Goal: Task Accomplishment & Management: Complete application form

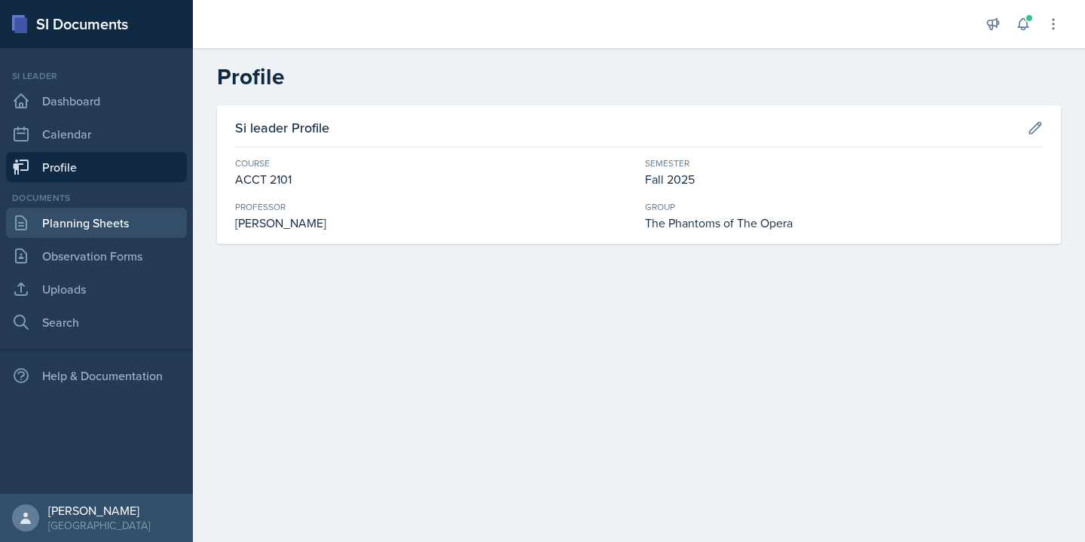
click at [129, 235] on link "Planning Sheets" at bounding box center [96, 223] width 181 height 30
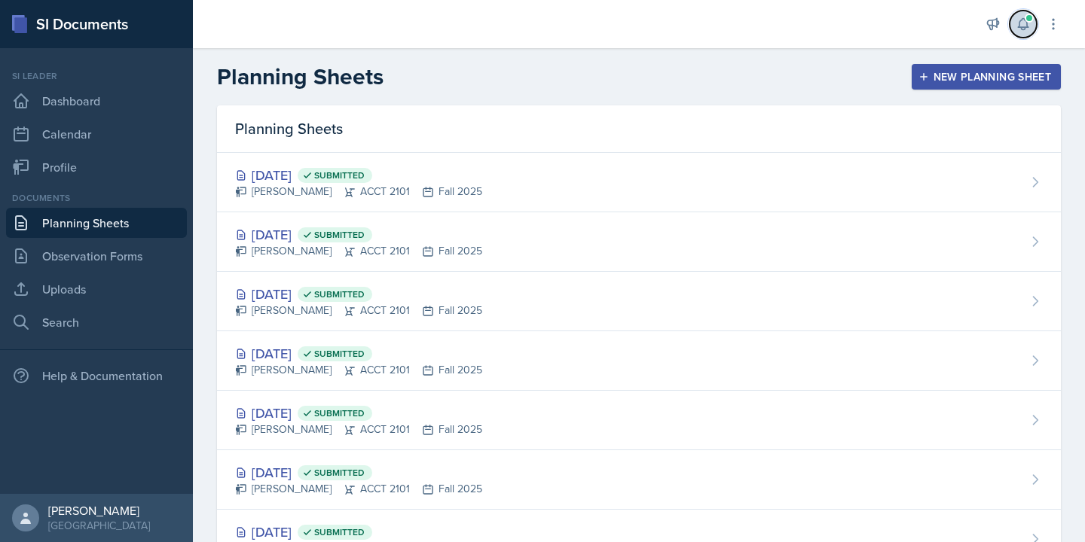
click at [1024, 20] on icon at bounding box center [1022, 24] width 15 height 15
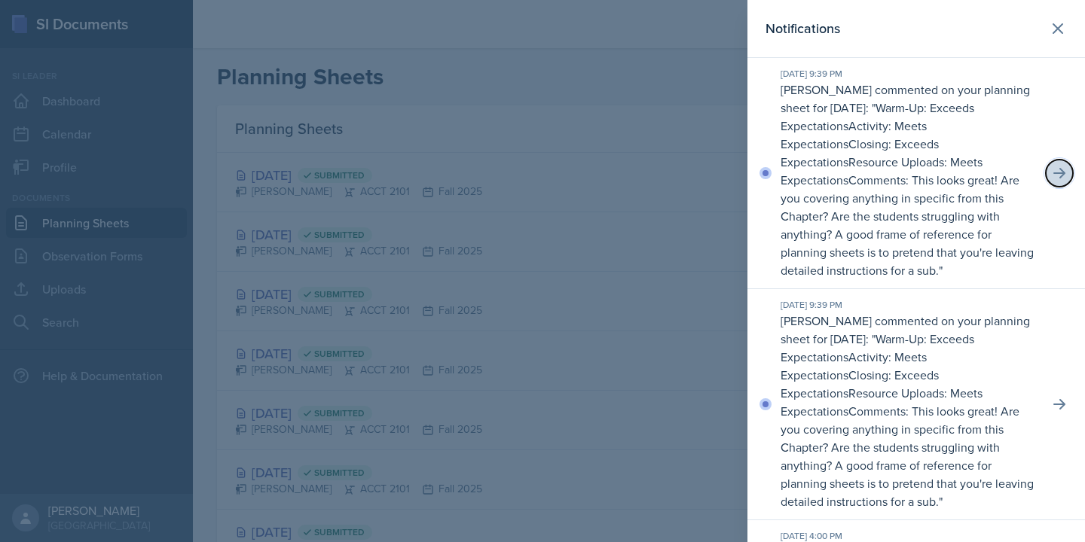
click at [1057, 175] on icon at bounding box center [1059, 173] width 15 height 15
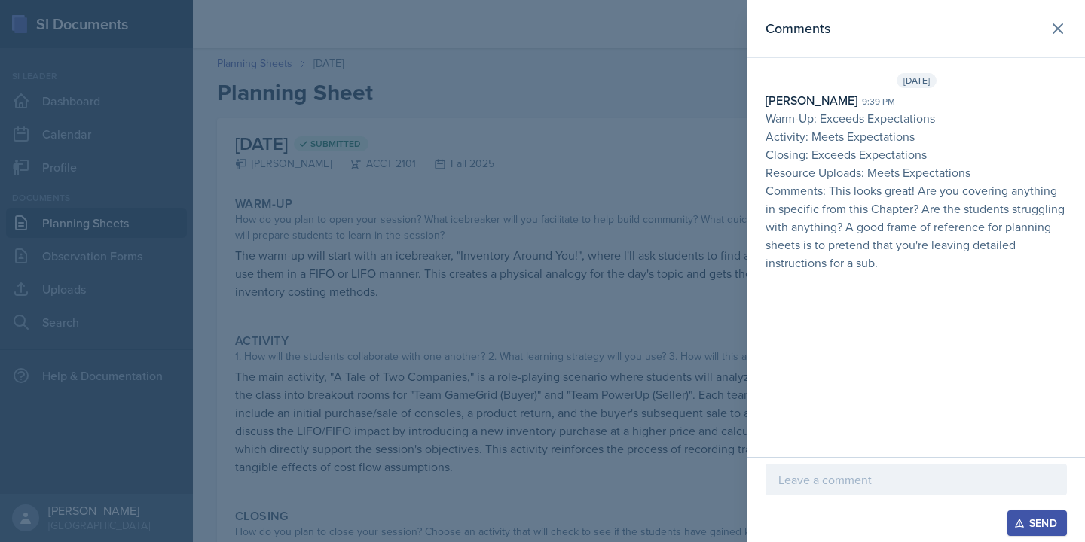
click at [631, 417] on div at bounding box center [542, 271] width 1085 height 542
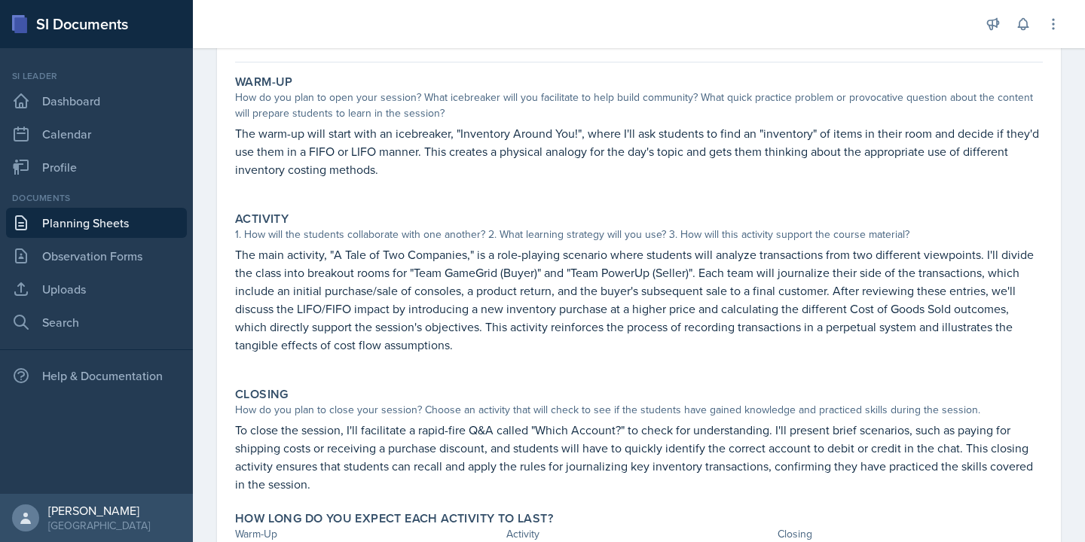
scroll to position [203, 0]
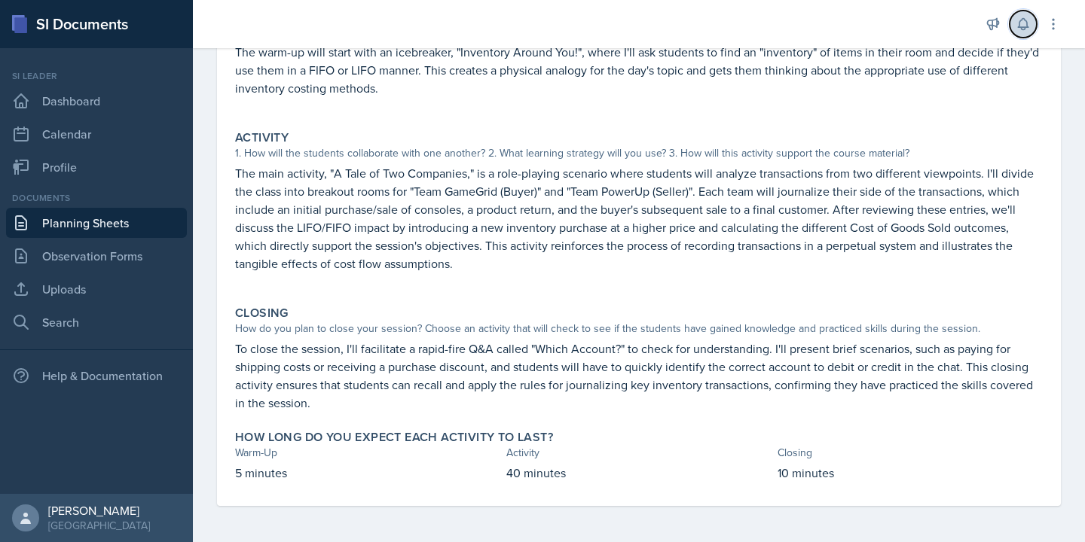
click at [1018, 23] on icon at bounding box center [1022, 24] width 15 height 15
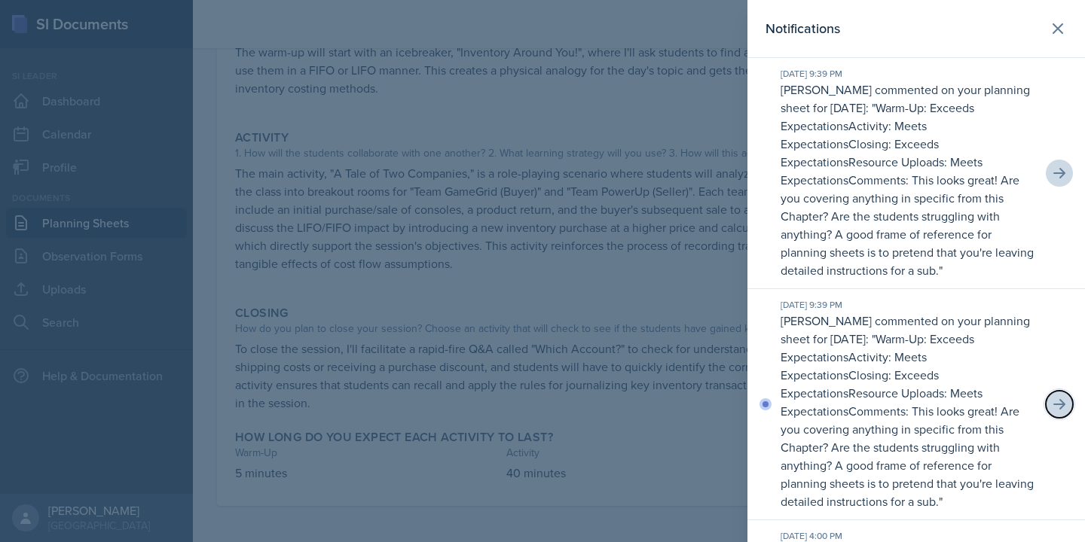
click at [1053, 405] on icon at bounding box center [1059, 404] width 15 height 15
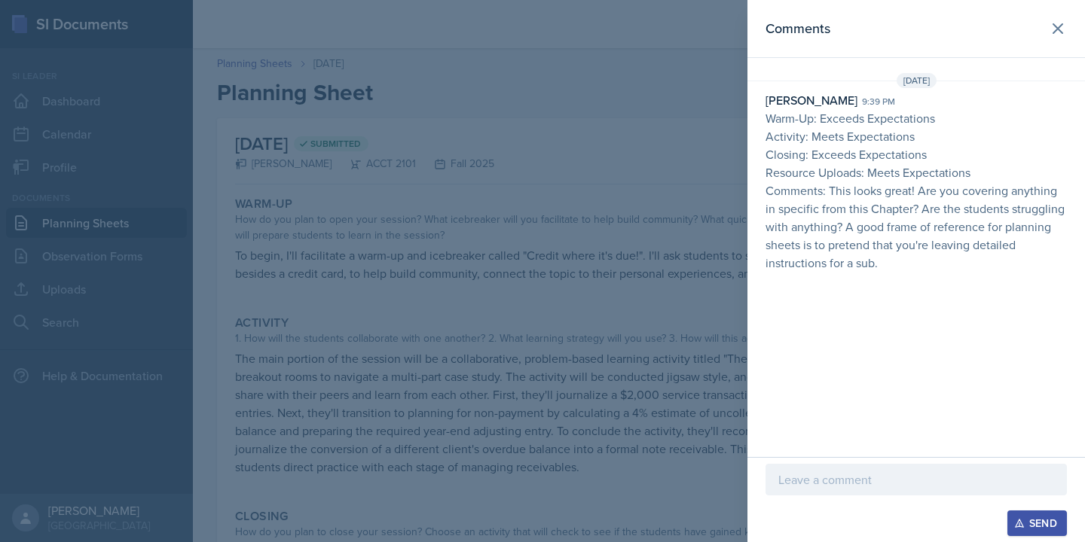
click at [575, 441] on div at bounding box center [542, 271] width 1085 height 542
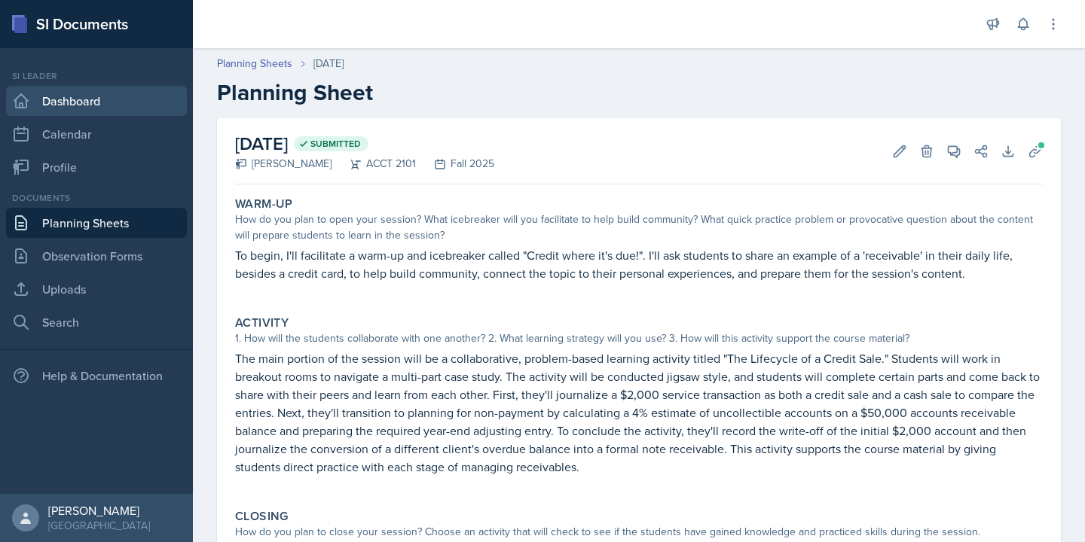
click at [121, 111] on link "Dashboard" at bounding box center [96, 101] width 181 height 30
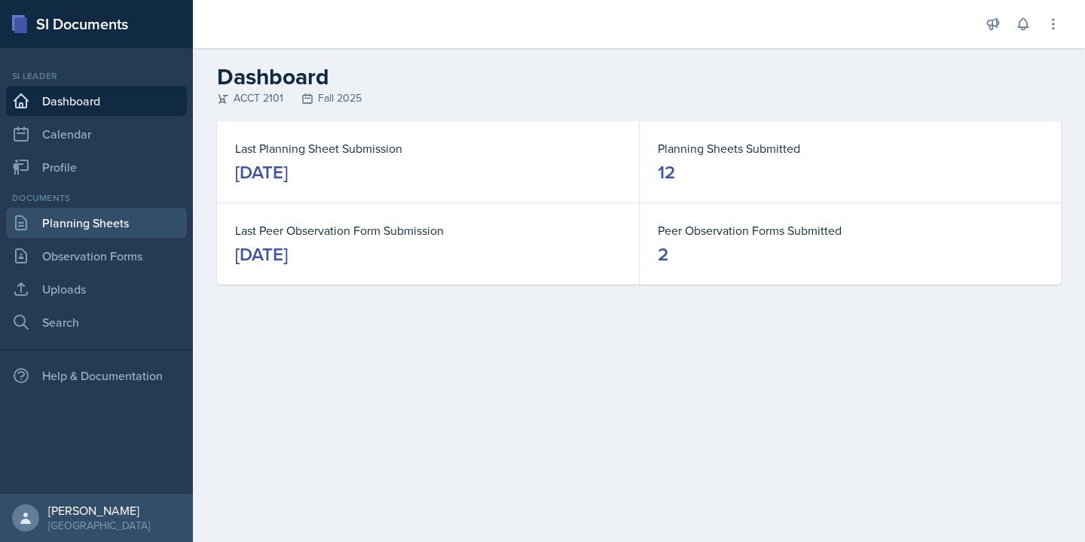
click at [134, 230] on link "Planning Sheets" at bounding box center [96, 223] width 181 height 30
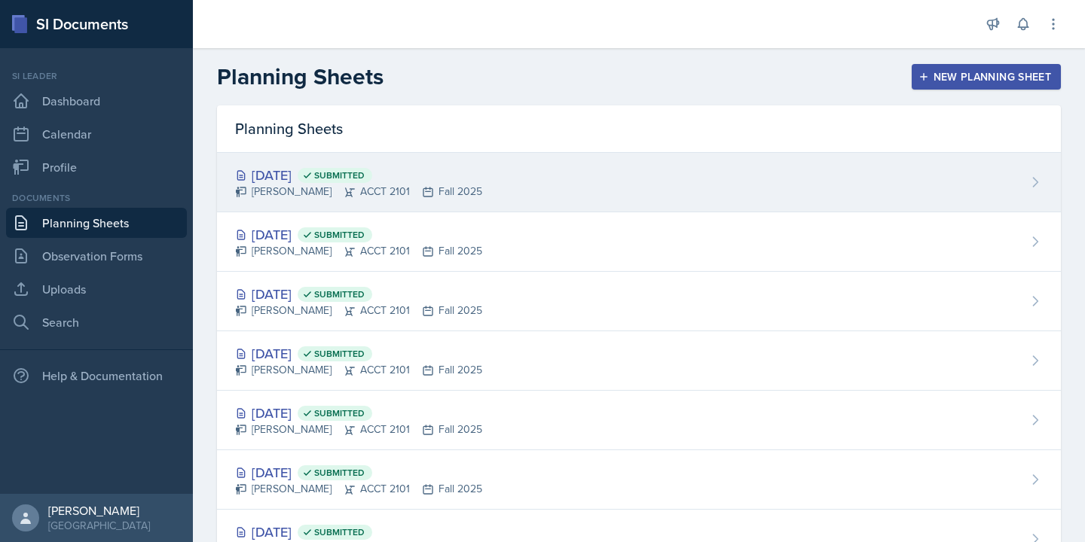
click at [622, 173] on div "[DATE] Submitted [PERSON_NAME] ACCT 2101 Fall 2025" at bounding box center [639, 183] width 844 height 60
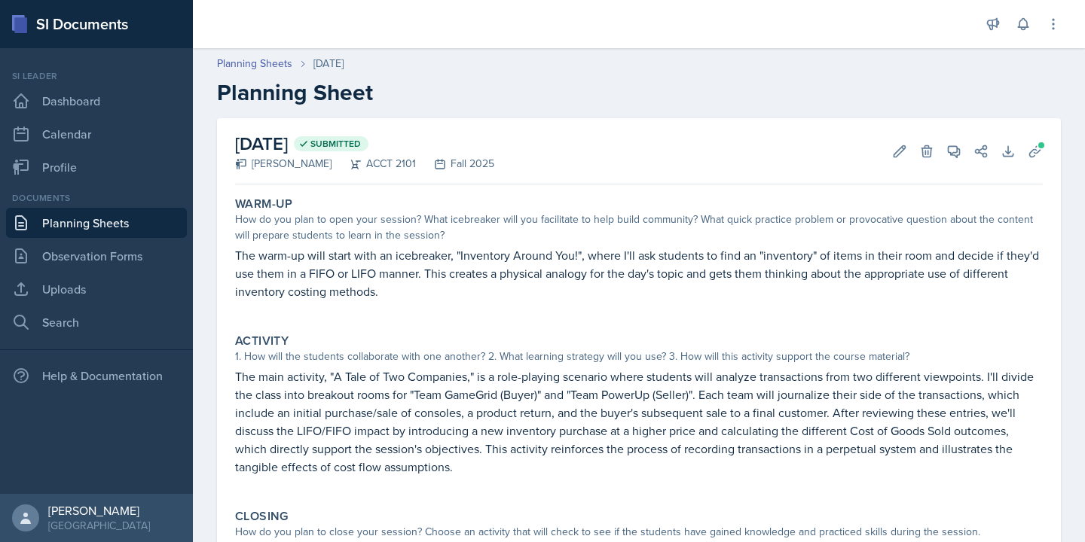
click at [143, 215] on link "Planning Sheets" at bounding box center [96, 223] width 181 height 30
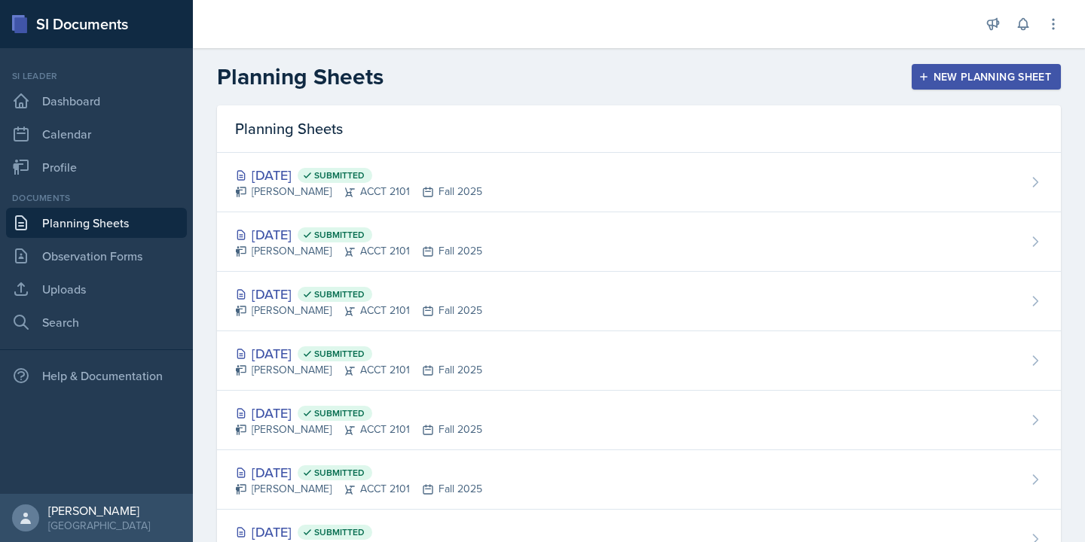
click at [945, 71] on div "New Planning Sheet" at bounding box center [986, 77] width 130 height 12
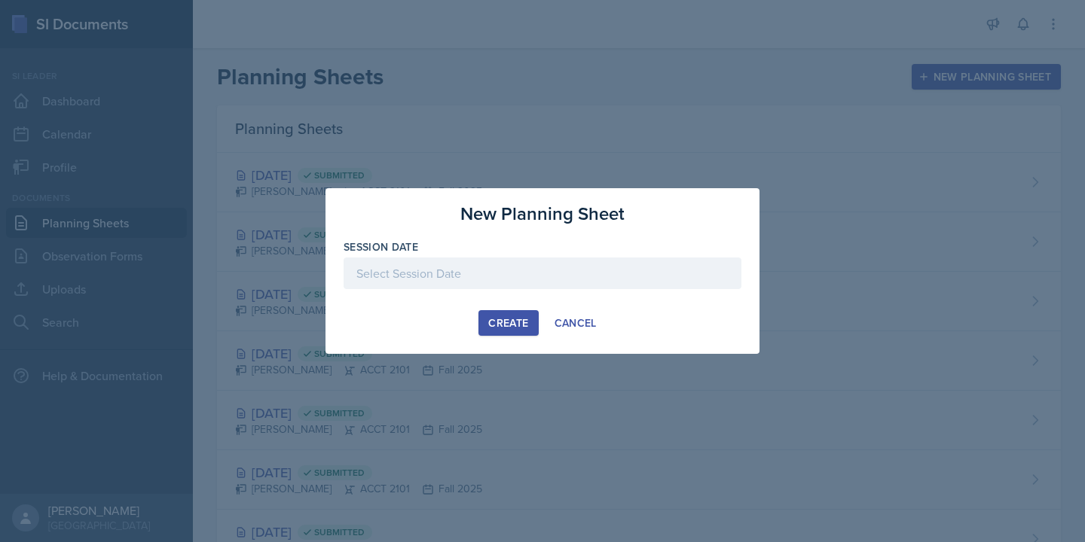
click at [478, 274] on div at bounding box center [542, 274] width 398 height 32
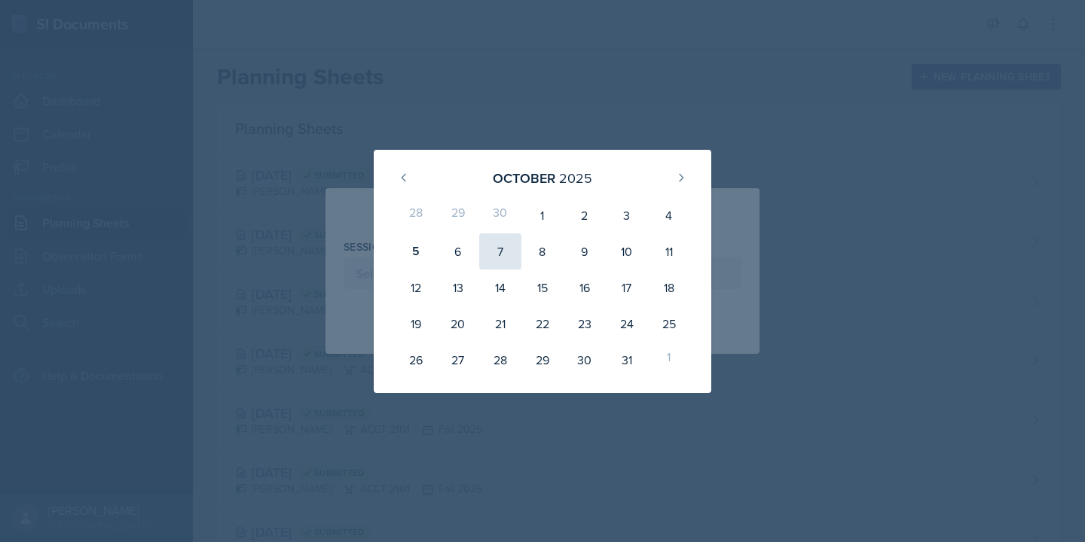
click at [500, 261] on div "7" at bounding box center [500, 252] width 42 height 36
type input "[DATE]"
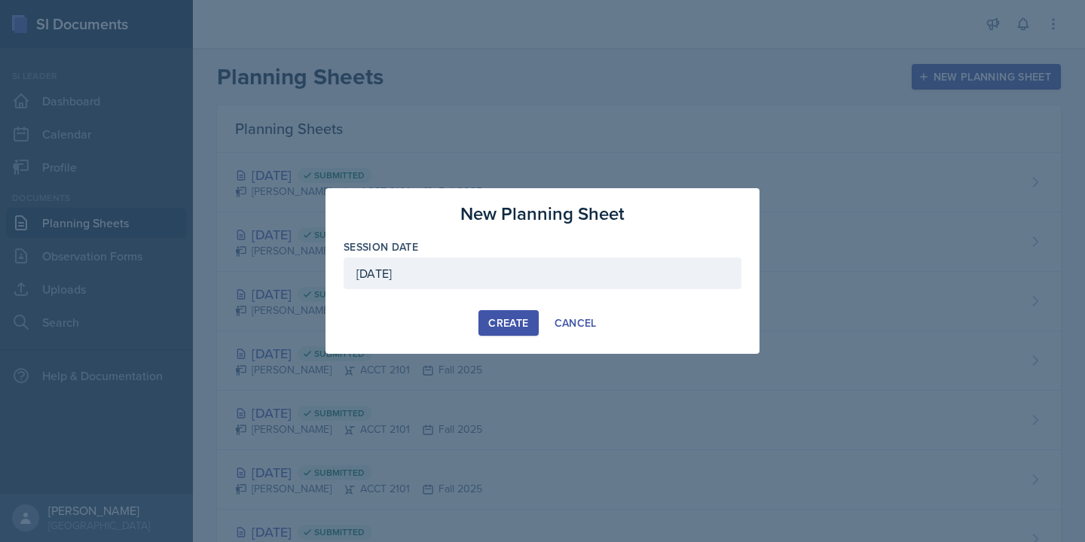
click at [511, 317] on div "Create" at bounding box center [508, 323] width 40 height 12
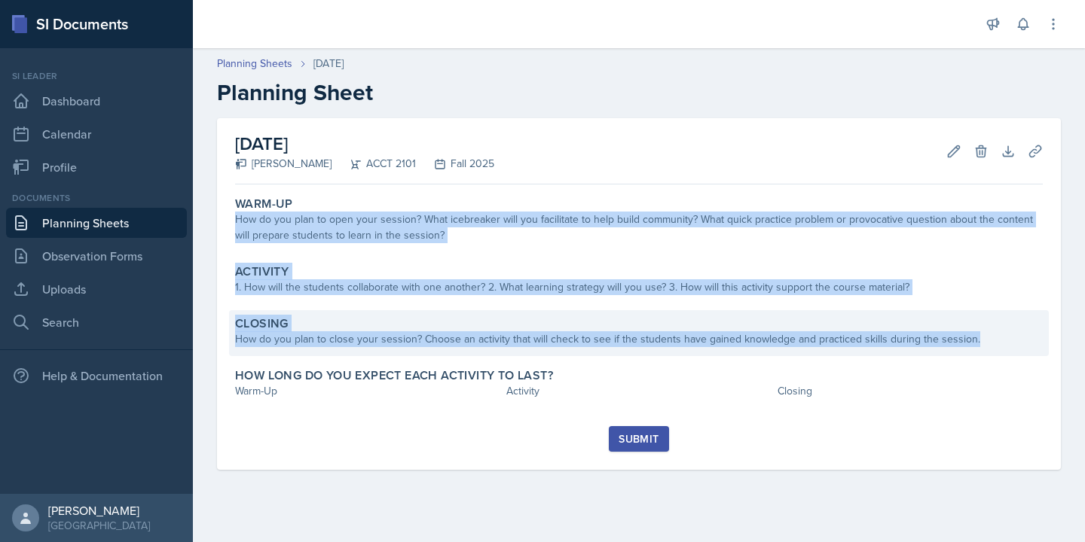
drag, startPoint x: 236, startPoint y: 218, endPoint x: 990, endPoint y: 341, distance: 764.0
click at [990, 341] on div "Warm-Up How do you plan to open your session? What icebreaker will you facilita…" at bounding box center [639, 309] width 808 height 236
copy div "How do you plan to open your session? What icebreaker will you facilitate to he…"
